Goal: Transaction & Acquisition: Purchase product/service

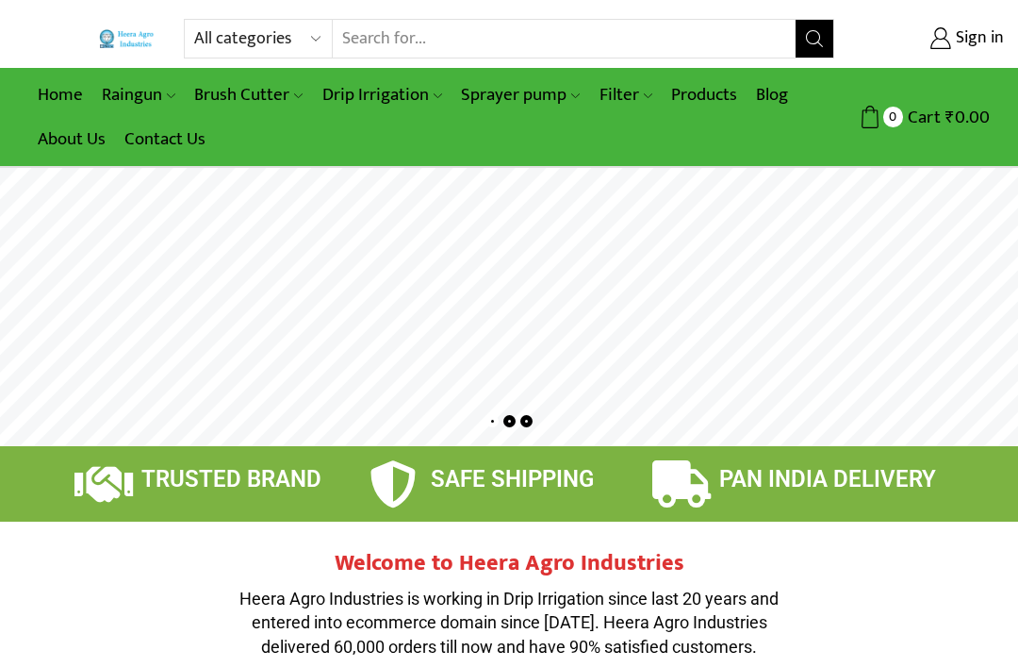
click at [0, 0] on link "Heera Online Drip Lateral" at bounding box center [0, 0] width 0 height 0
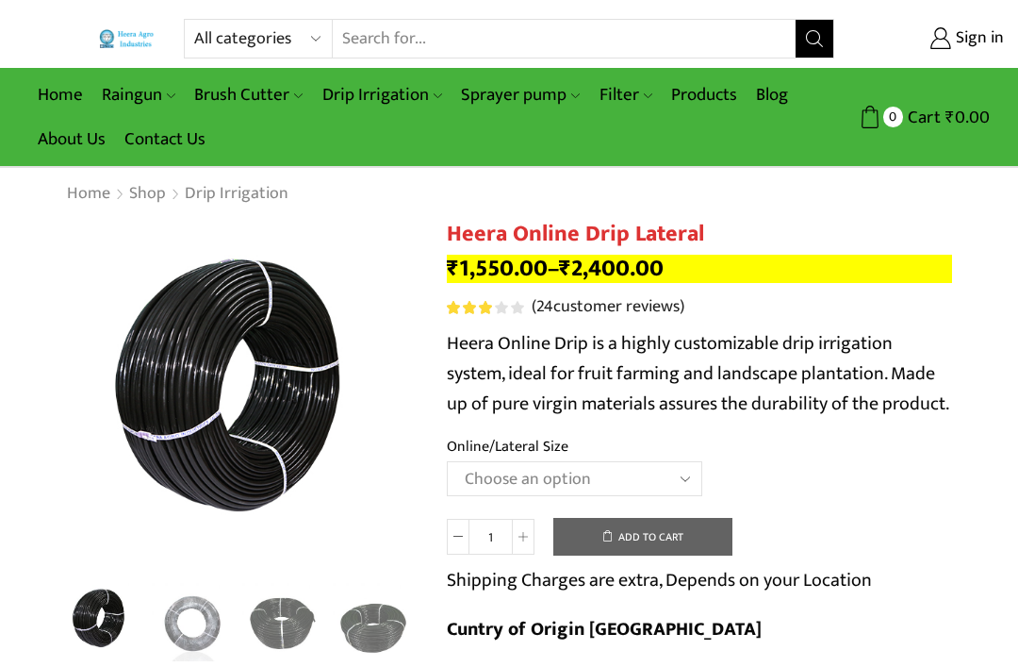
click at [622, 474] on select "Choose an option Heera Online 16MM Heera Online GOLD 16MM Heera Online 12MM Hee…" at bounding box center [575, 478] width 256 height 35
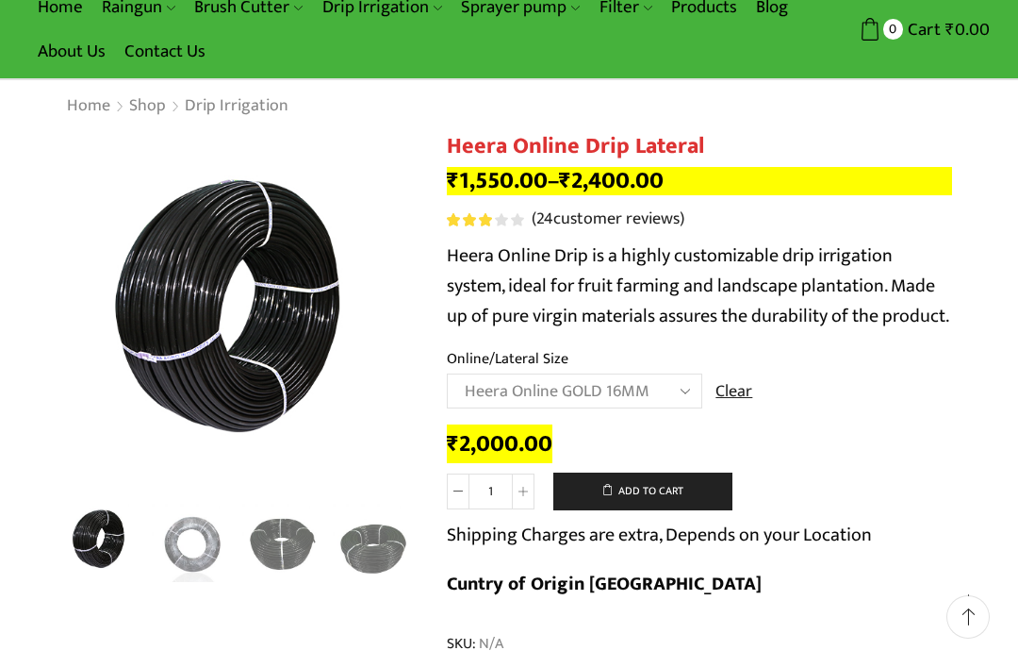
scroll to position [89, 0]
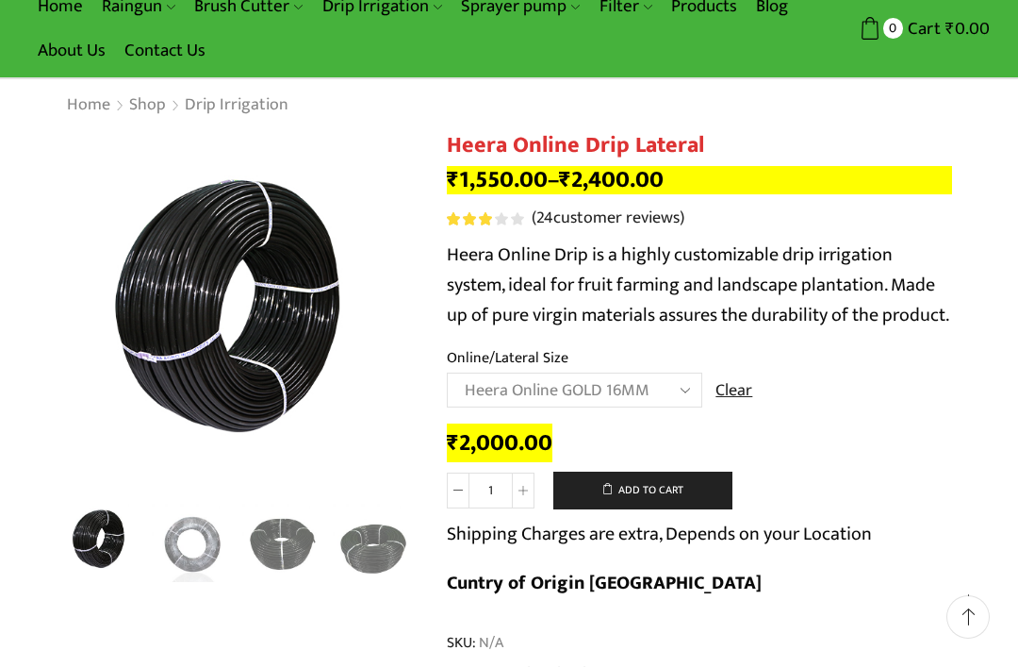
click at [390, 343] on div "Next slide" at bounding box center [399, 322] width 47 height 47
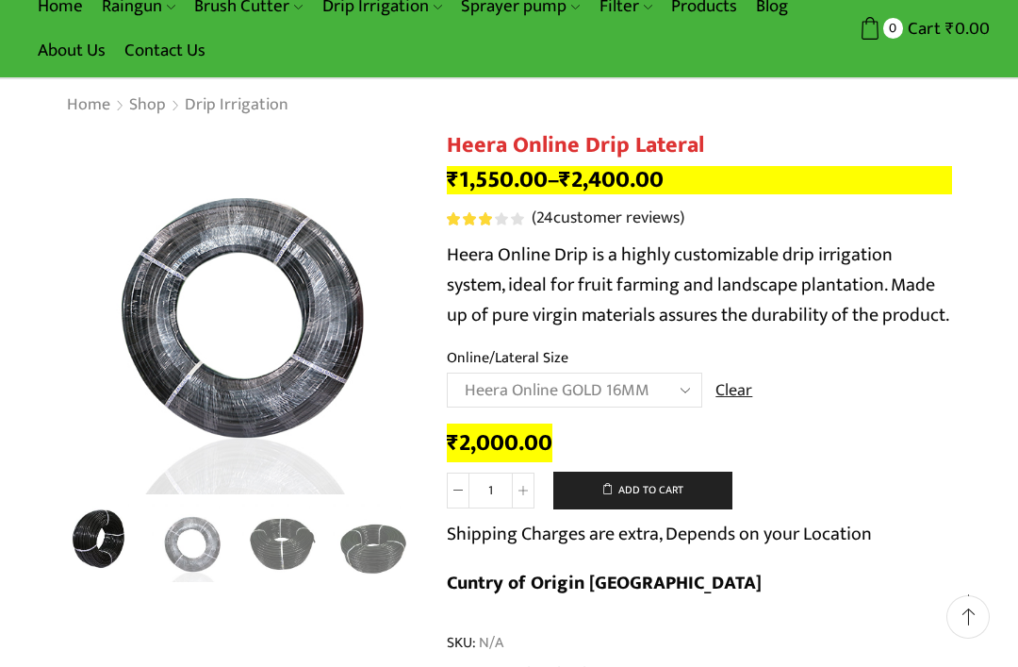
click at [399, 328] on div "Next slide" at bounding box center [399, 322] width 47 height 47
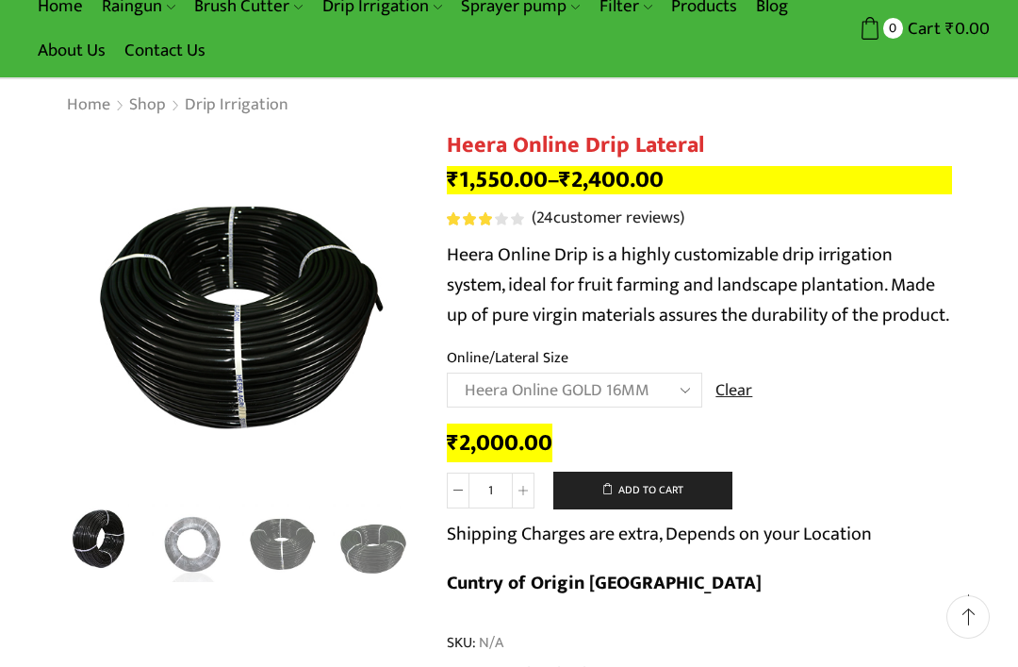
click at [400, 326] on div "Next slide" at bounding box center [399, 322] width 47 height 47
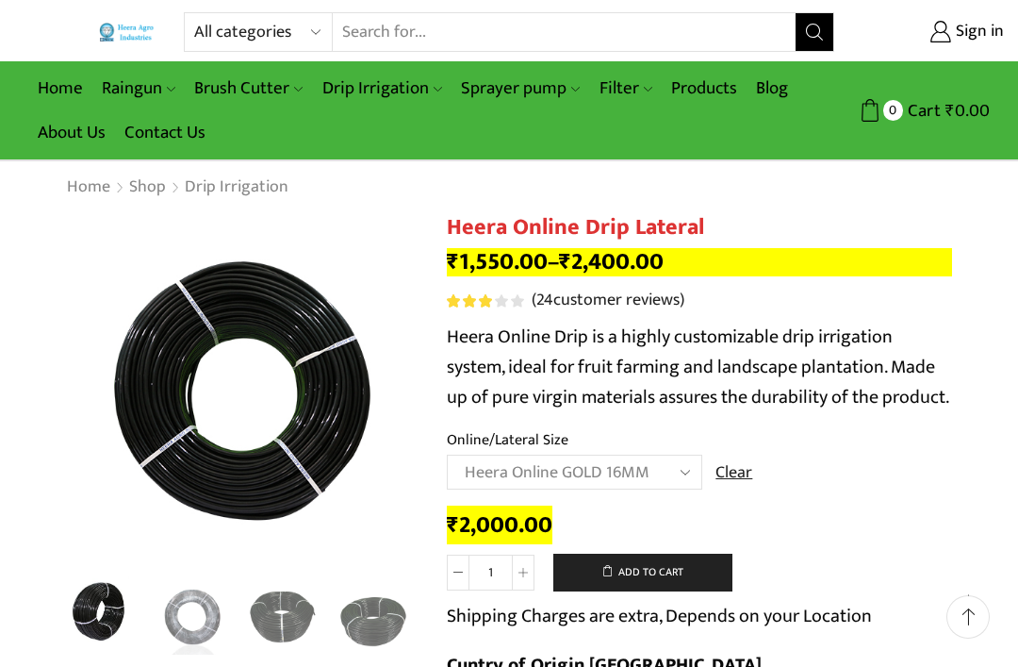
scroll to position [0, 0]
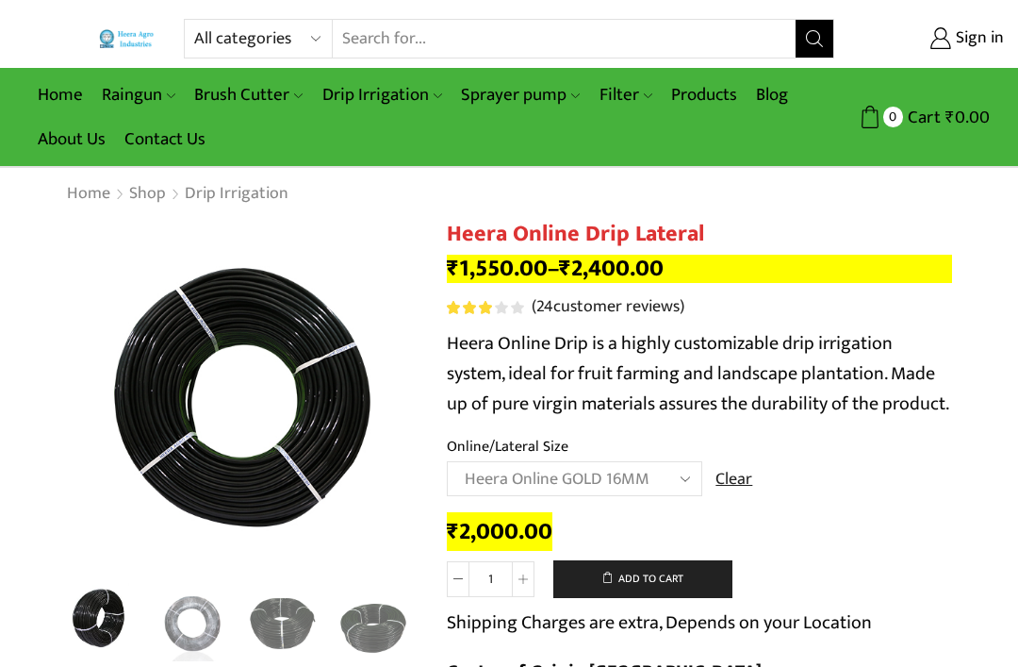
click at [663, 476] on select "Choose an option Heera Online 16MM Heera Online GOLD 16MM Heera Online 12MM Hee…" at bounding box center [575, 478] width 256 height 35
select select "Heera Online 16MM"
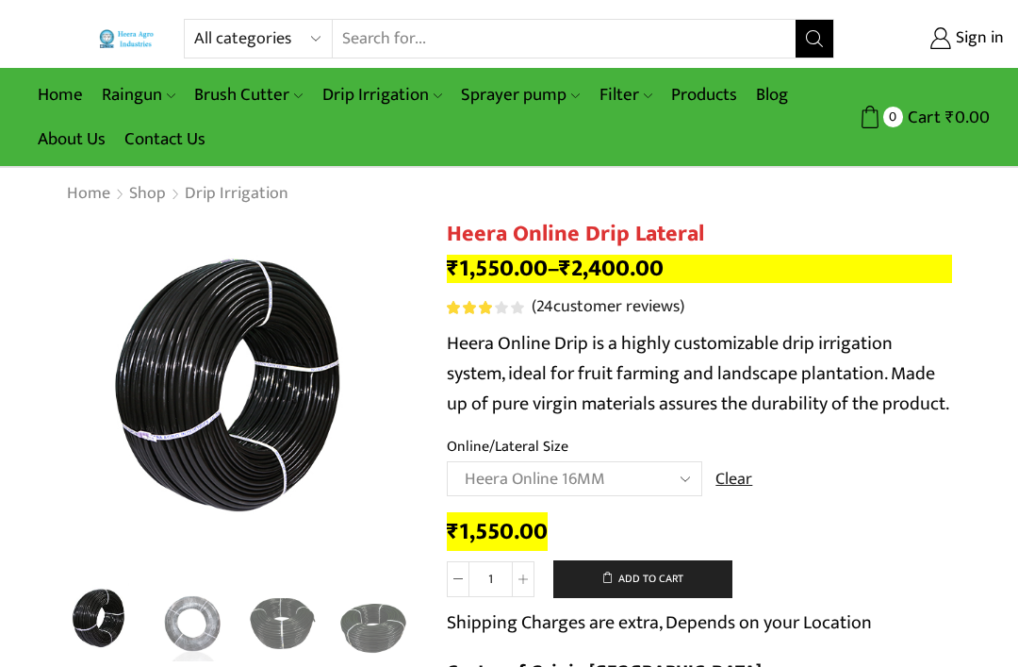
click at [620, 593] on button "Add to cart" at bounding box center [643, 579] width 179 height 38
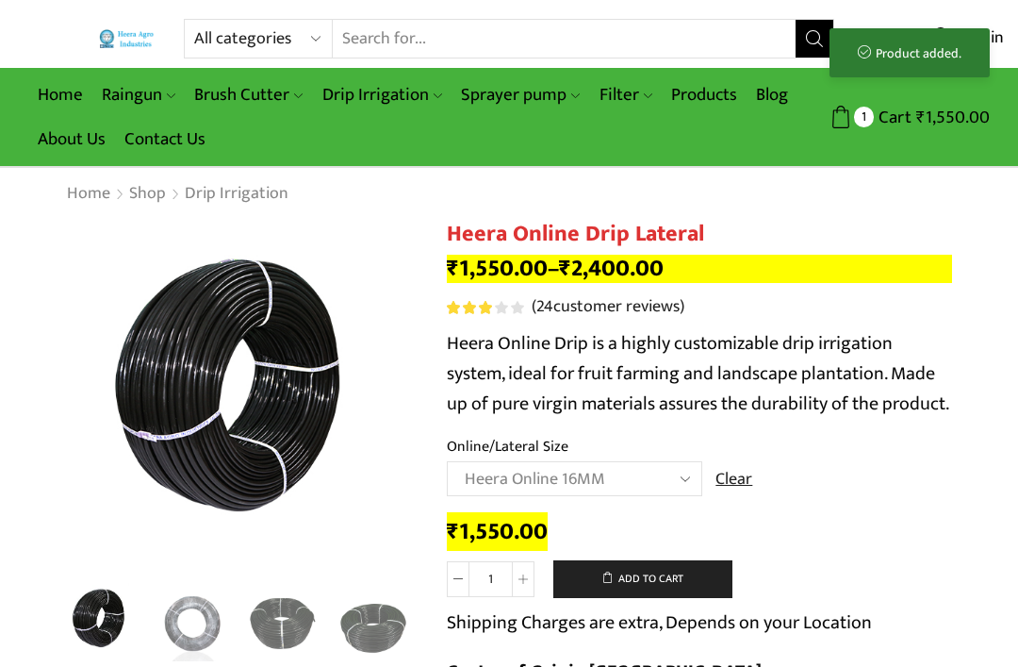
click at [937, 52] on div "Product added." at bounding box center [910, 52] width 160 height 49
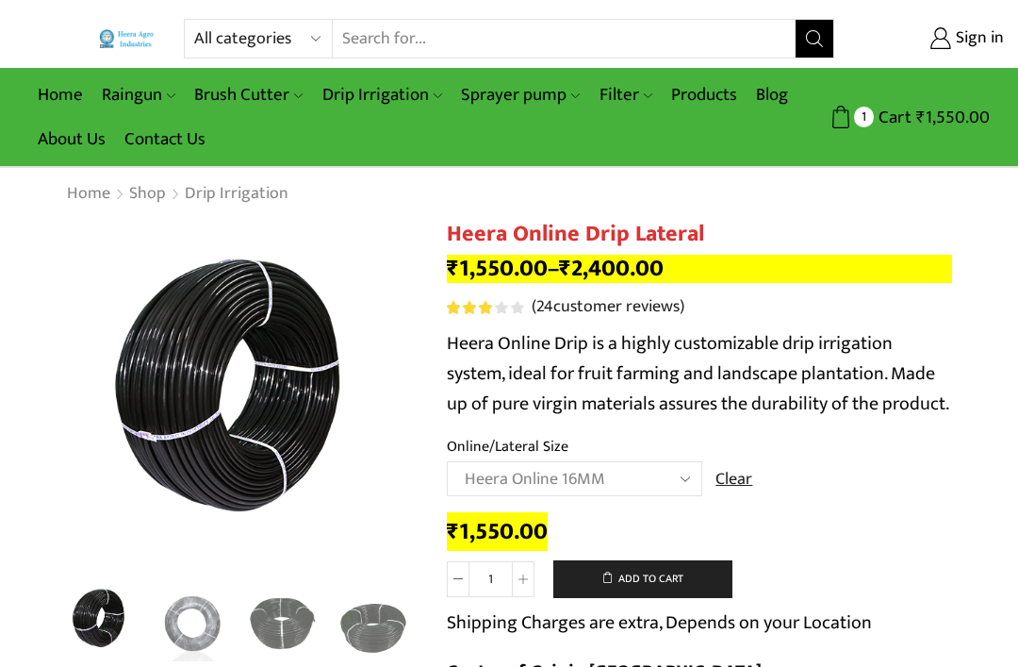
click at [827, 182] on link "Heera Online Drip Lateral - Heera Online 16MM" at bounding box center [837, 177] width 129 height 28
click at [968, 168] on div "Heera Online Drip Lateral - Heera Online 16MM 1 × ₹ 1,550.00 Shopping cart (1) …" at bounding box center [825, 282] width 330 height 294
click at [977, 179] on div "Heera Online Drip Lateral - Heera Online 16MM 1 × ₹ 1,550.00 Shopping cart (1) …" at bounding box center [825, 282] width 330 height 294
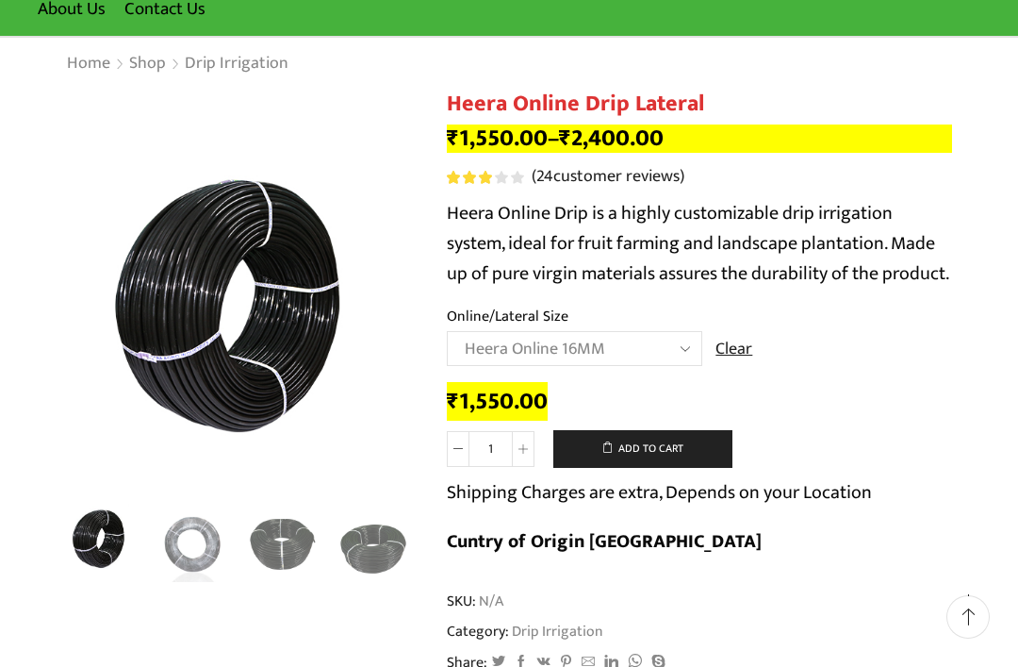
scroll to position [125, 0]
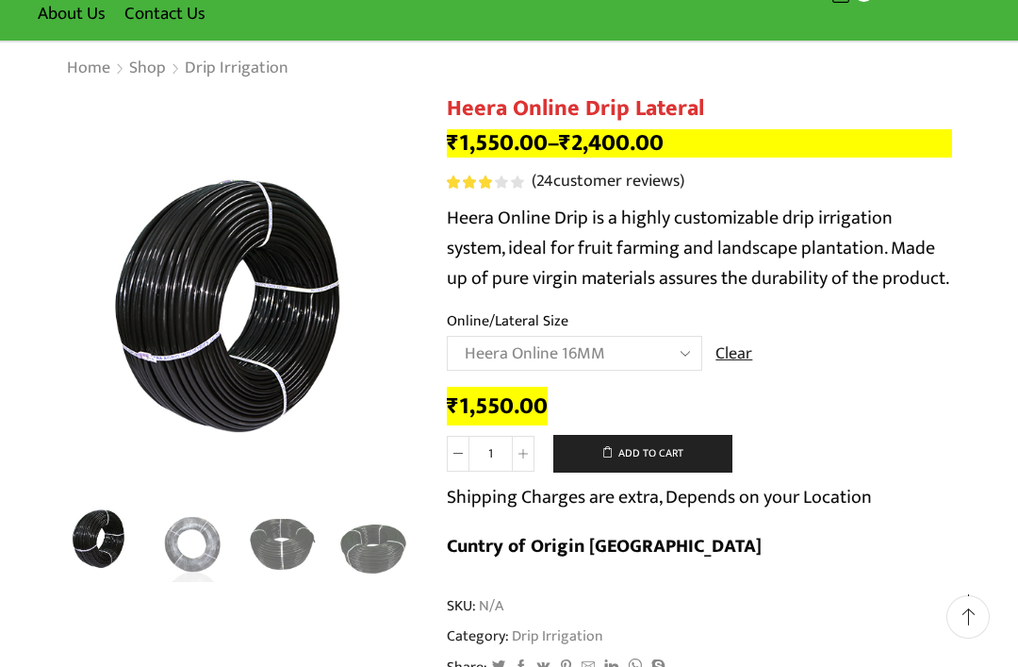
click at [645, 348] on select "Choose an option Heera Online 16MM Heera Online GOLD 16MM Heera Online 12MM Hee…" at bounding box center [575, 353] width 256 height 35
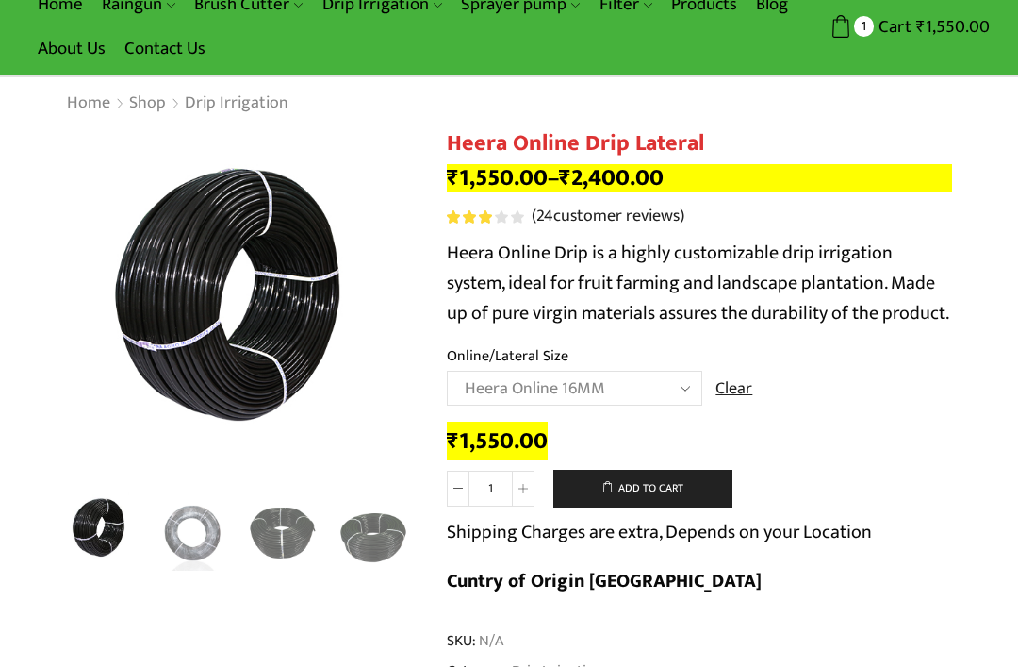
scroll to position [0, 0]
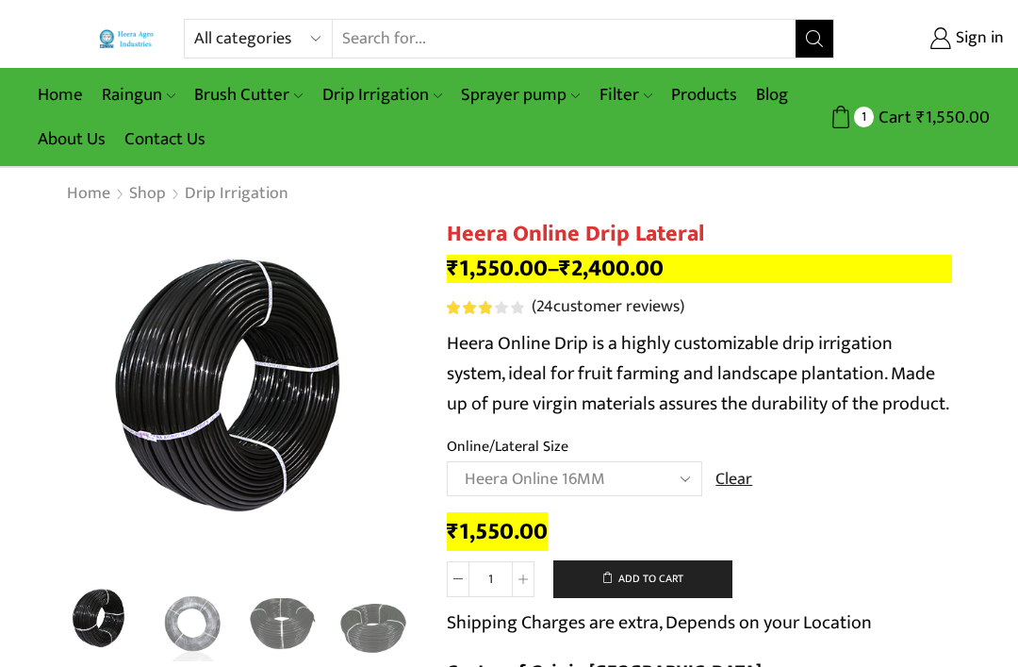
click at [0, 0] on link "Heera Flat Inline Drip Package For 1 Acre (Package of 10500)" at bounding box center [0, 0] width 0 height 0
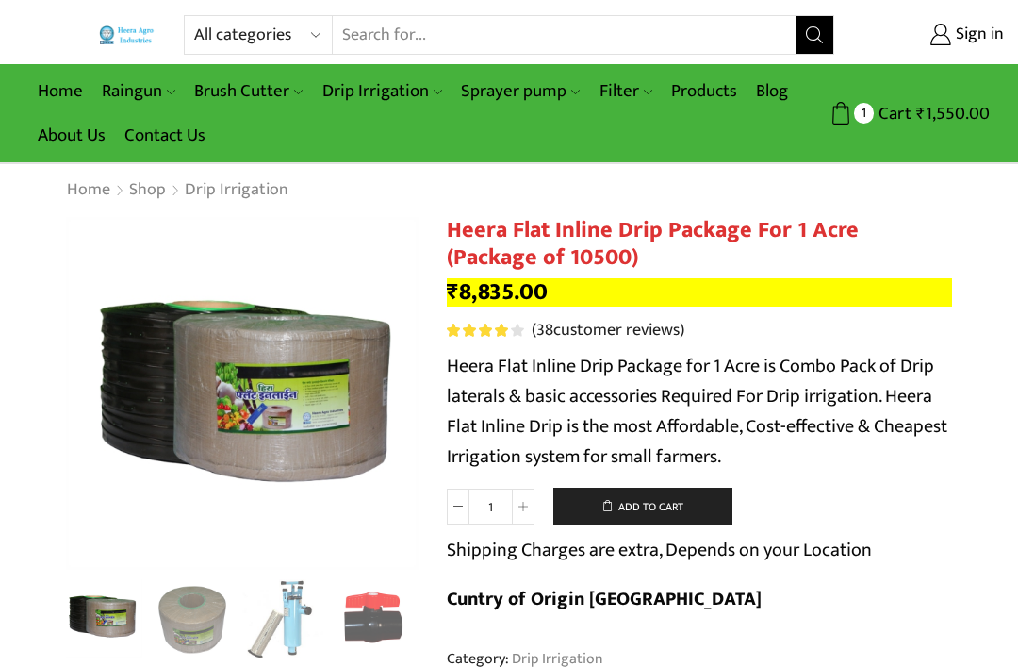
scroll to position [15, 0]
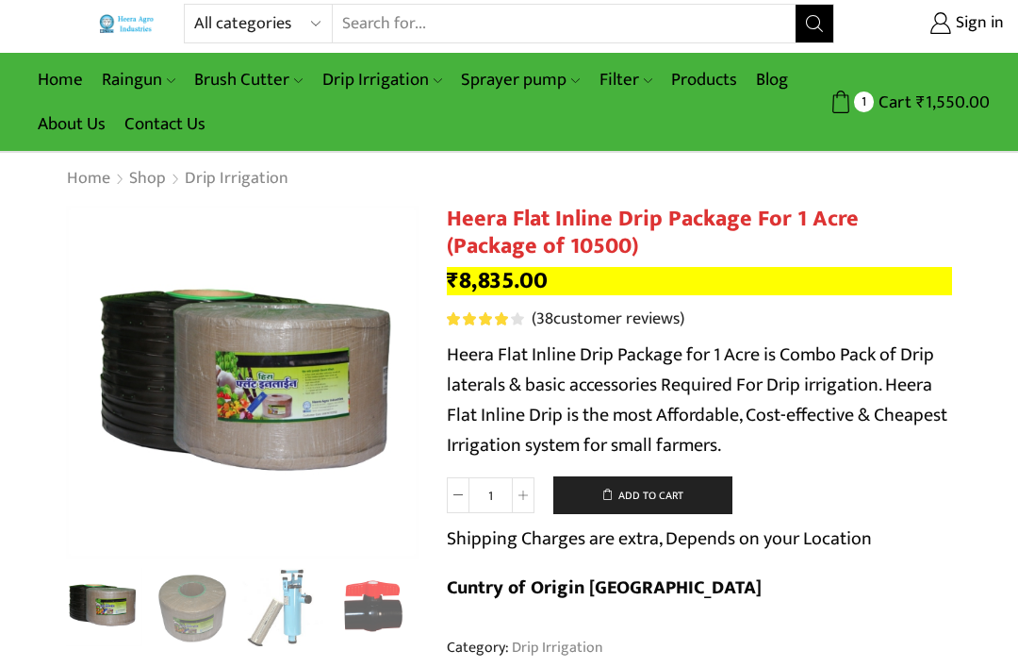
click at [320, 426] on img "1 / 10" at bounding box center [303, 443] width 475 height 475
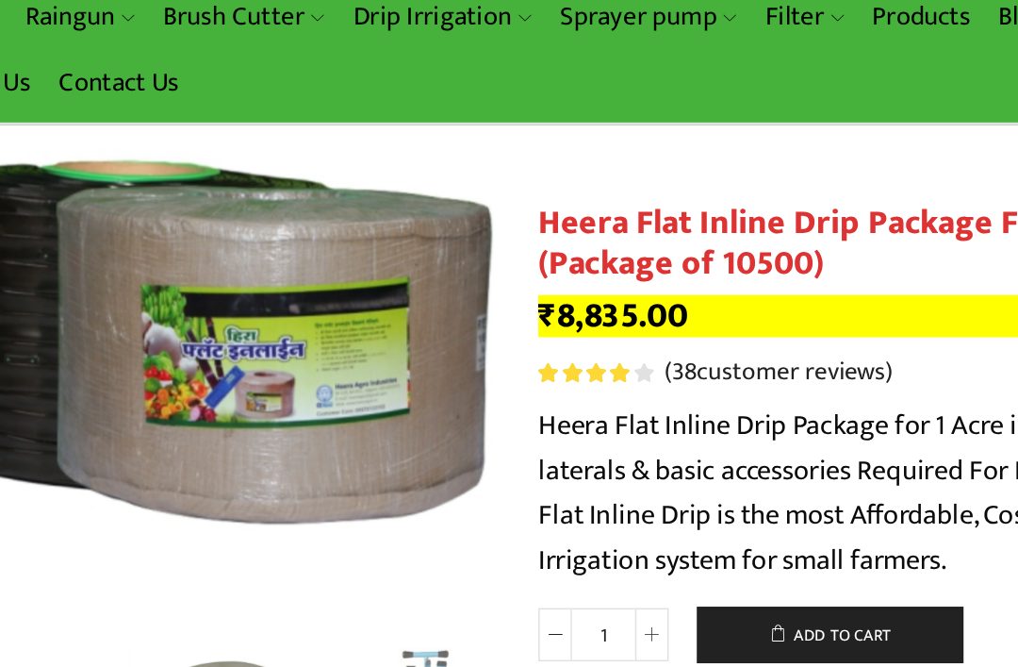
click at [376, 299] on div "Next slide" at bounding box center [399, 322] width 47 height 47
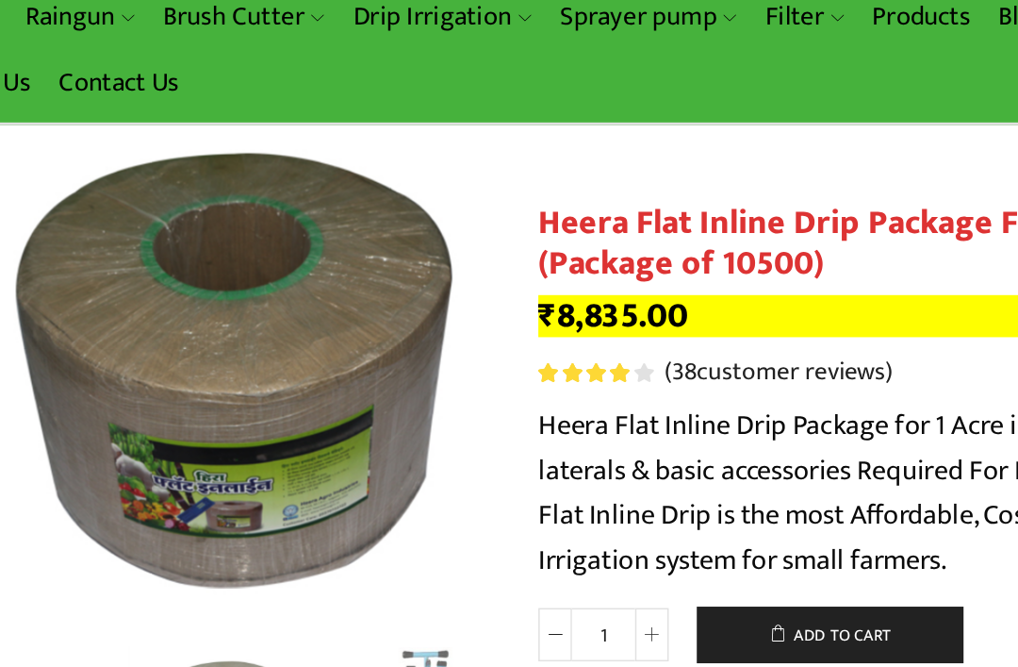
click at [376, 299] on div "Next slide" at bounding box center [399, 322] width 47 height 47
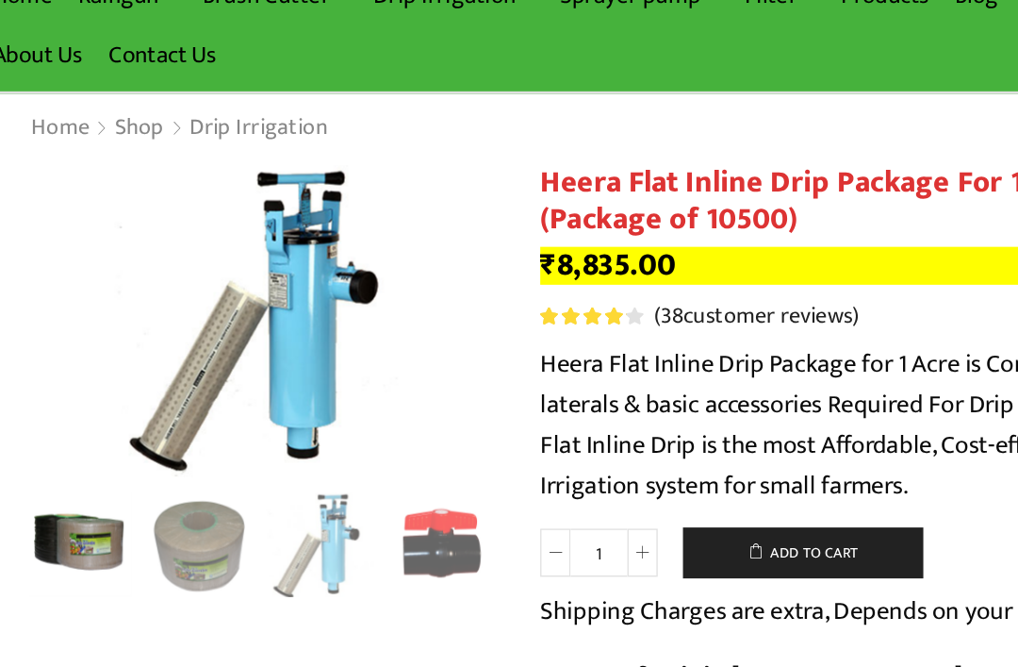
scroll to position [0, 0]
